Goal: Information Seeking & Learning: Learn about a topic

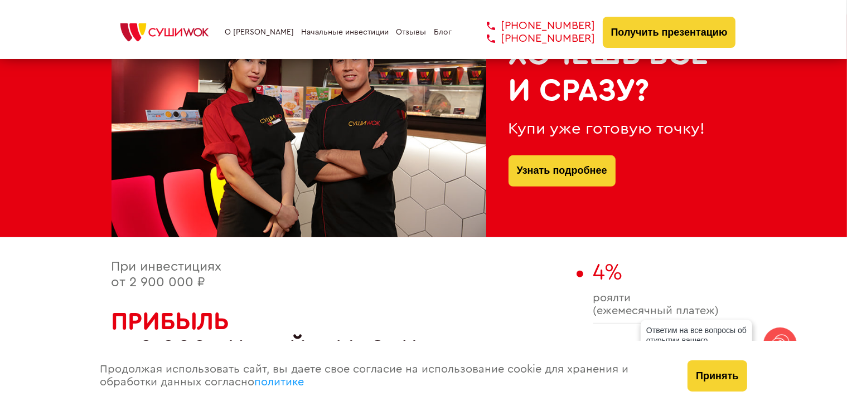
scroll to position [502, 0]
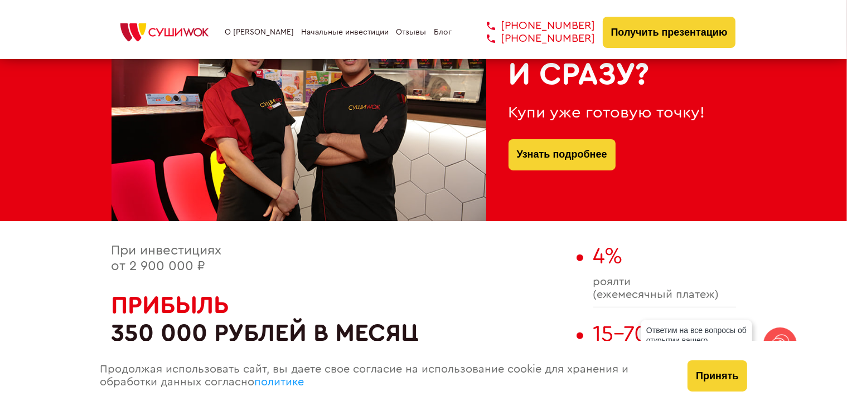
click at [708, 382] on button "Принять" at bounding box center [716, 376] width 59 height 31
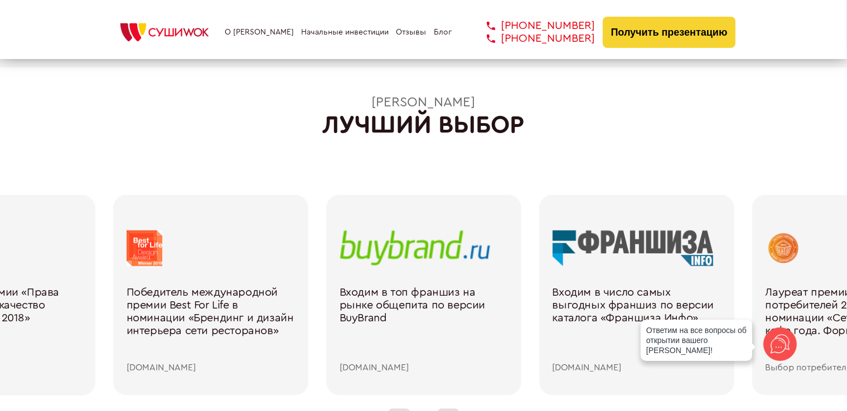
scroll to position [1561, 0]
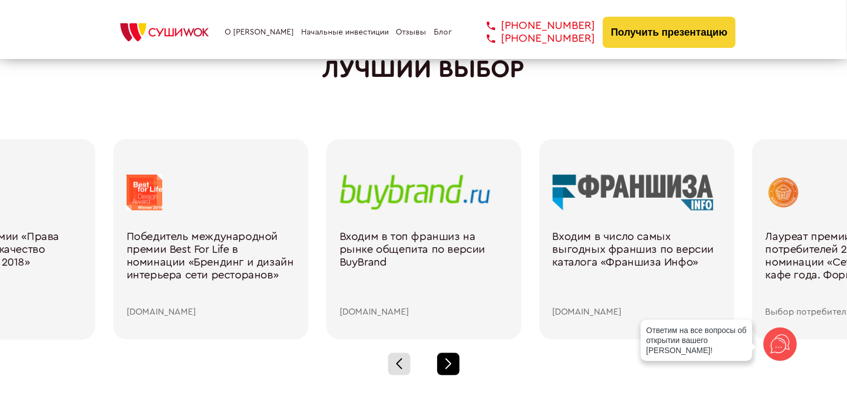
click at [444, 366] on div at bounding box center [448, 364] width 22 height 22
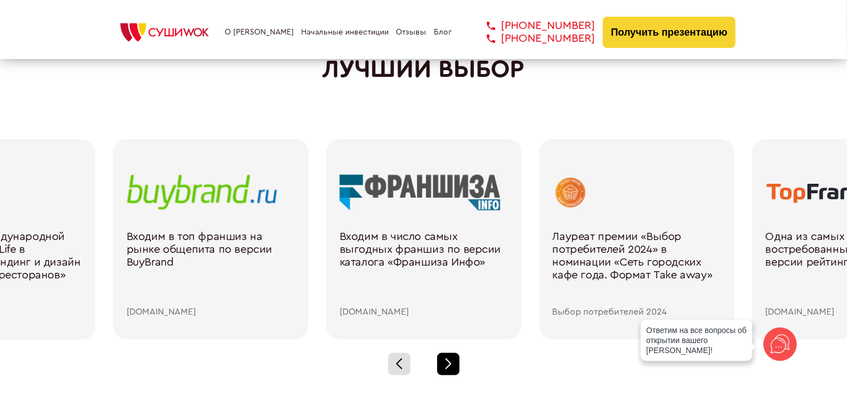
click at [441, 366] on div at bounding box center [448, 364] width 22 height 22
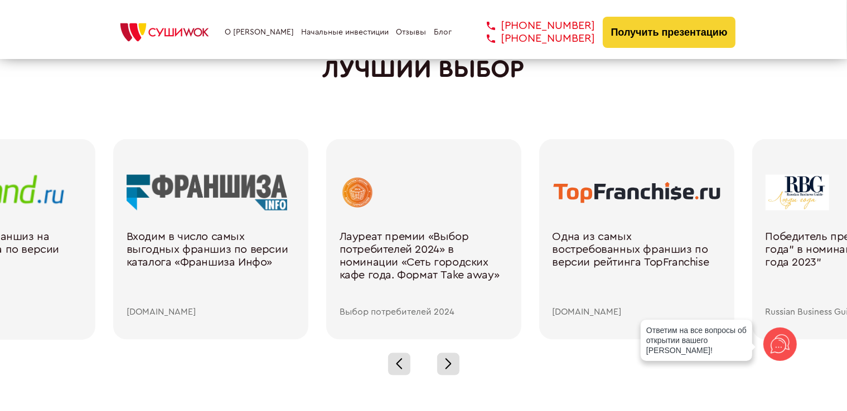
click at [435, 365] on div at bounding box center [423, 364] width 847 height 49
click at [434, 365] on div at bounding box center [423, 364] width 847 height 49
click at [450, 367] on div at bounding box center [448, 364] width 22 height 22
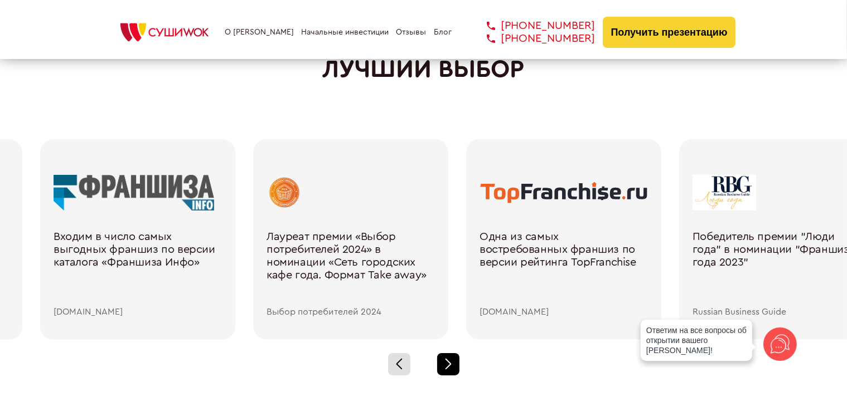
click at [450, 367] on div at bounding box center [448, 364] width 22 height 22
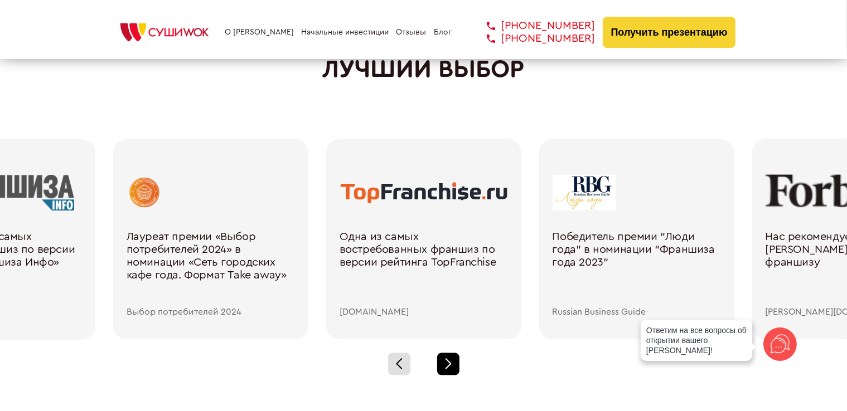
click at [450, 366] on div at bounding box center [448, 364] width 22 height 22
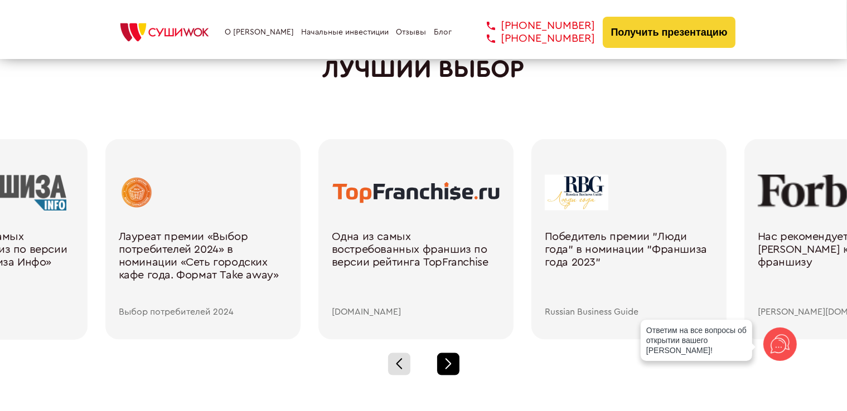
click at [450, 366] on div at bounding box center [448, 364] width 22 height 22
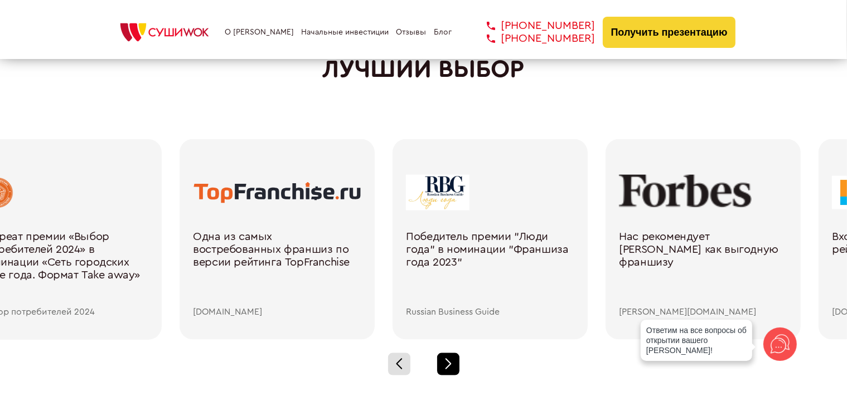
click at [450, 366] on div at bounding box center [448, 364] width 22 height 22
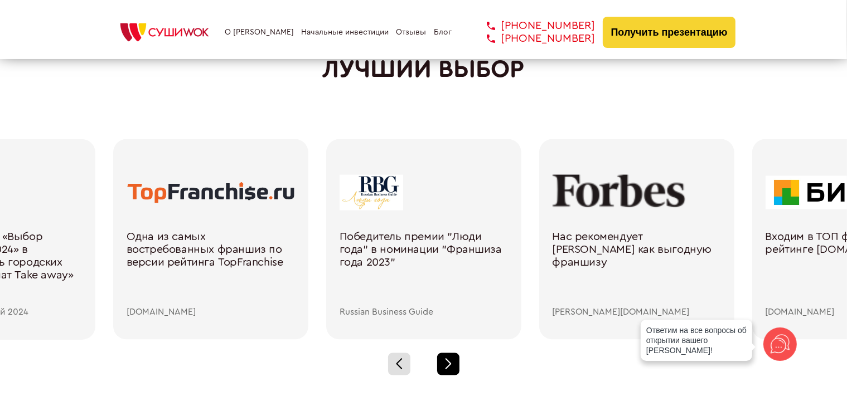
click at [447, 364] on div at bounding box center [448, 364] width 22 height 22
click at [447, 364] on span at bounding box center [448, 366] width 6 height 6
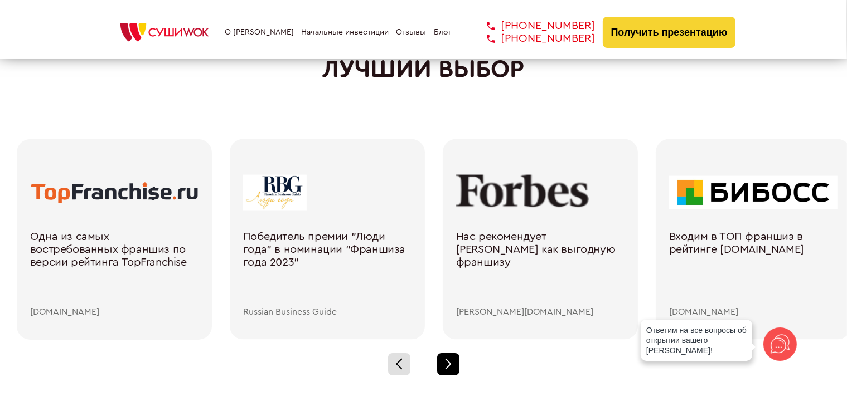
click at [447, 364] on span at bounding box center [448, 366] width 6 height 6
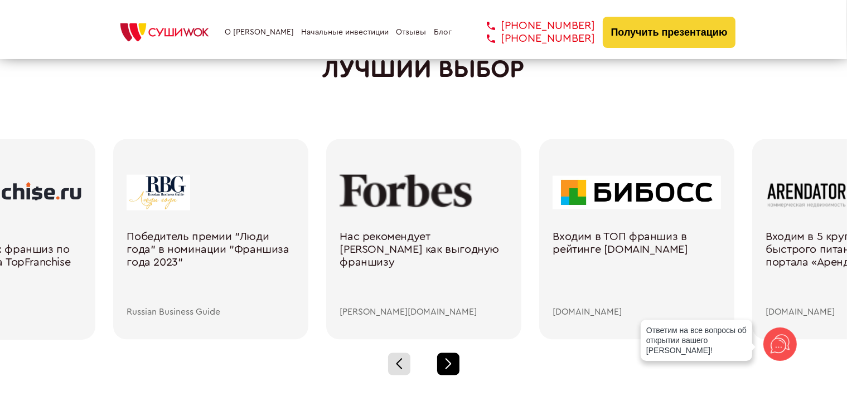
click at [447, 364] on span at bounding box center [448, 366] width 6 height 6
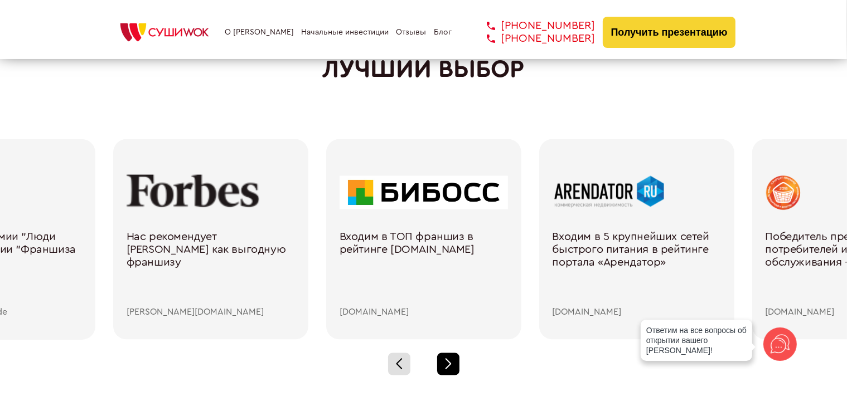
click at [446, 363] on div at bounding box center [448, 364] width 22 height 22
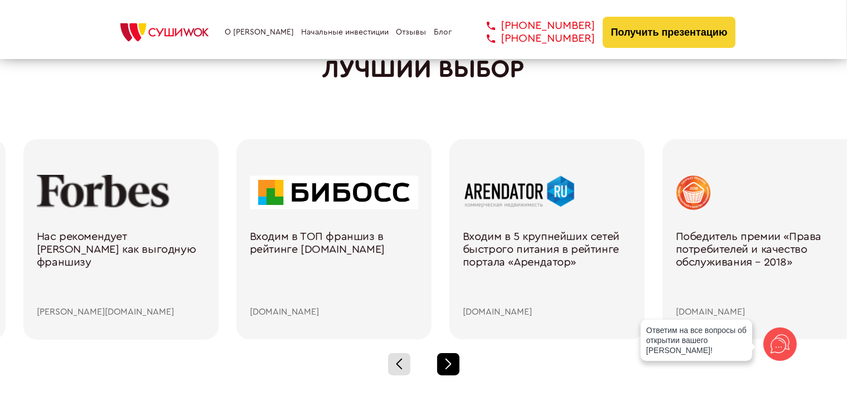
click at [446, 363] on div at bounding box center [448, 364] width 22 height 22
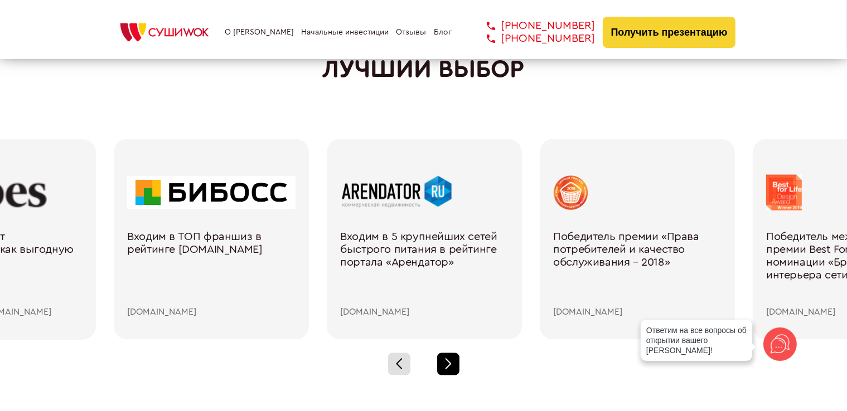
click at [446, 363] on div at bounding box center [448, 364] width 22 height 22
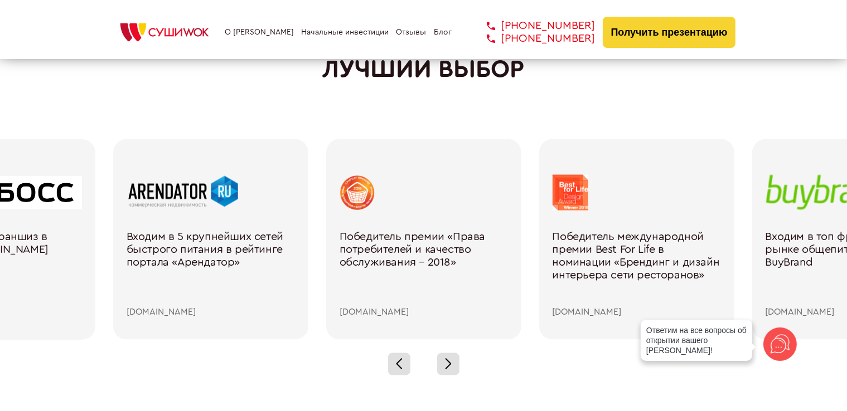
click at [356, 192] on div at bounding box center [423, 193] width 168 height 36
